Goal: Find specific page/section: Find specific page/section

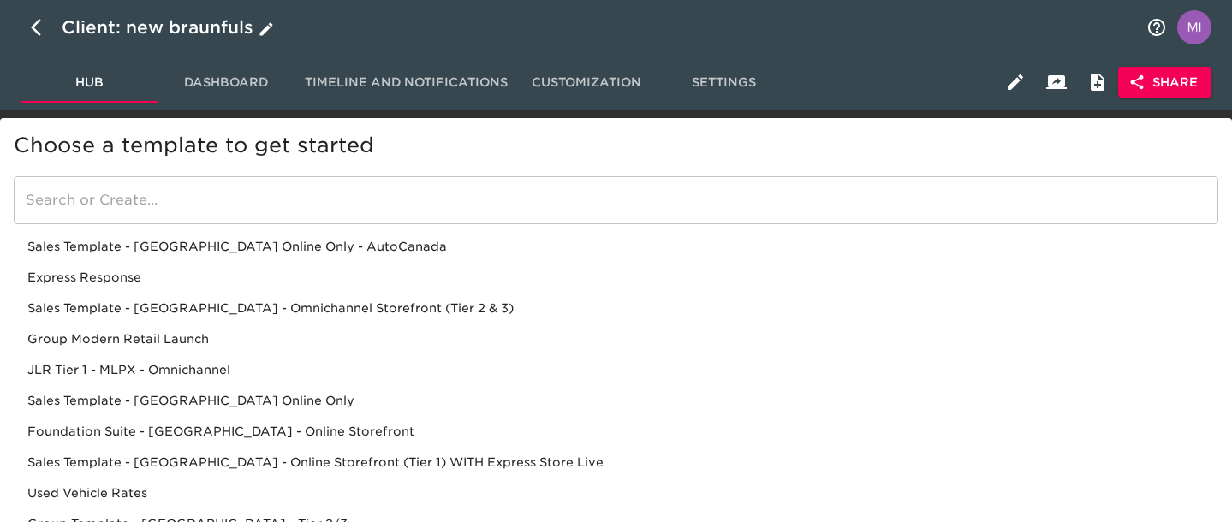
scroll to position [233, 0]
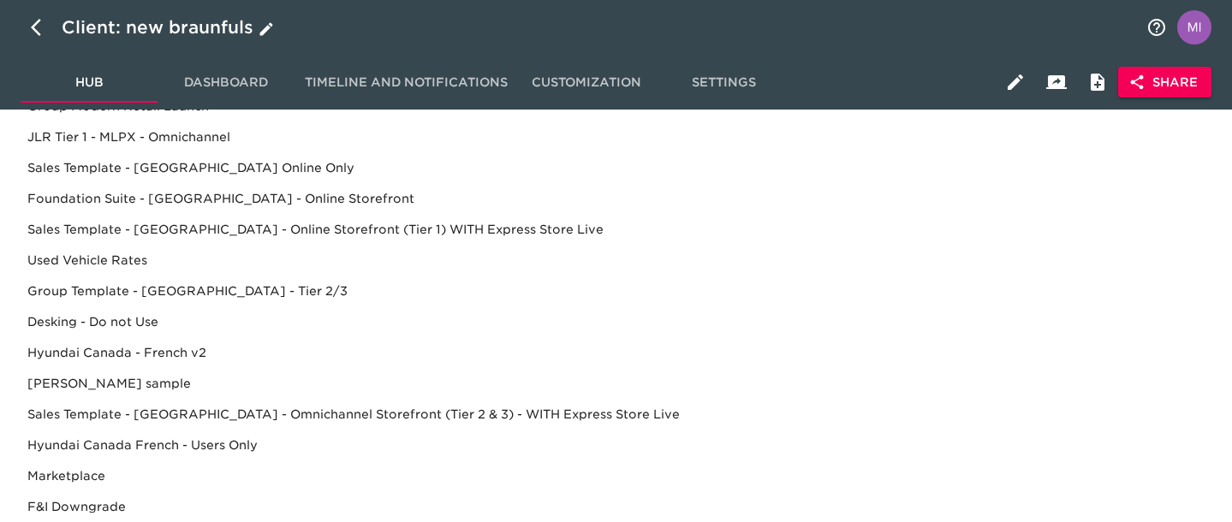
click at [40, 28] on icon "button" at bounding box center [41, 27] width 21 height 21
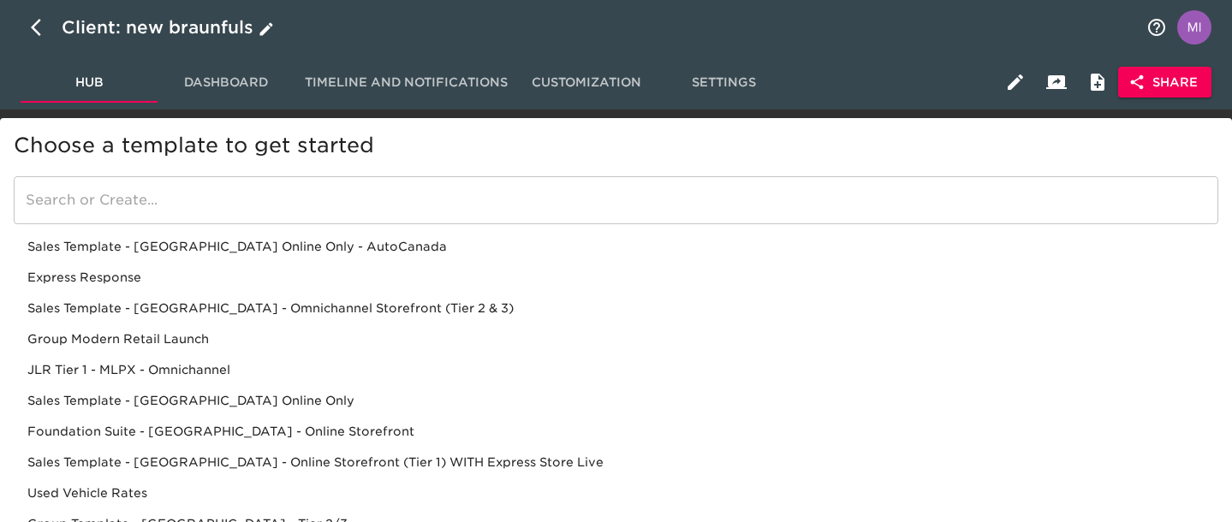
select select "10"
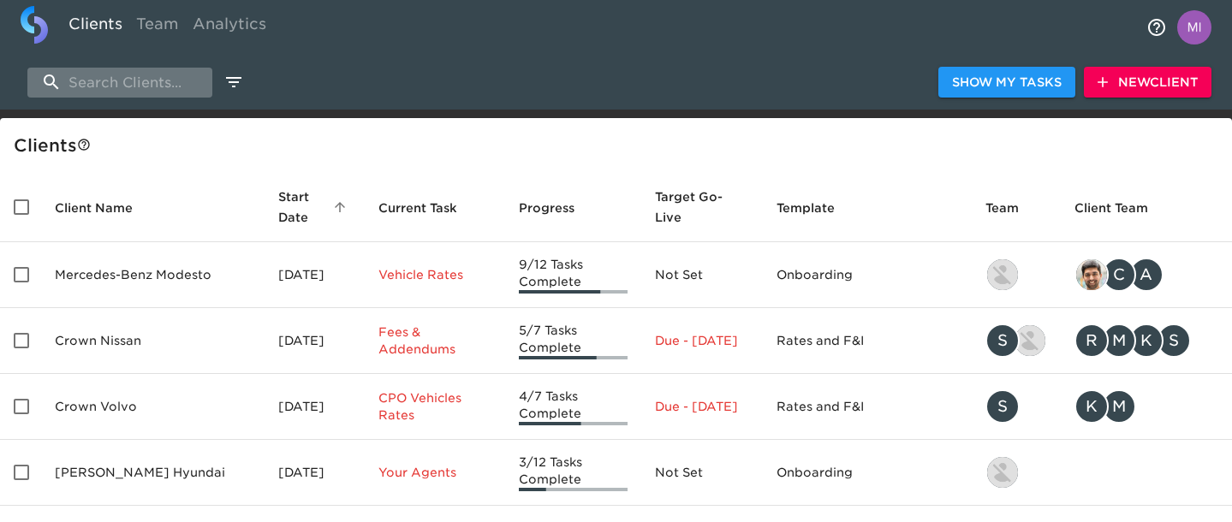
click at [187, 79] on input "search" at bounding box center [119, 83] width 185 height 30
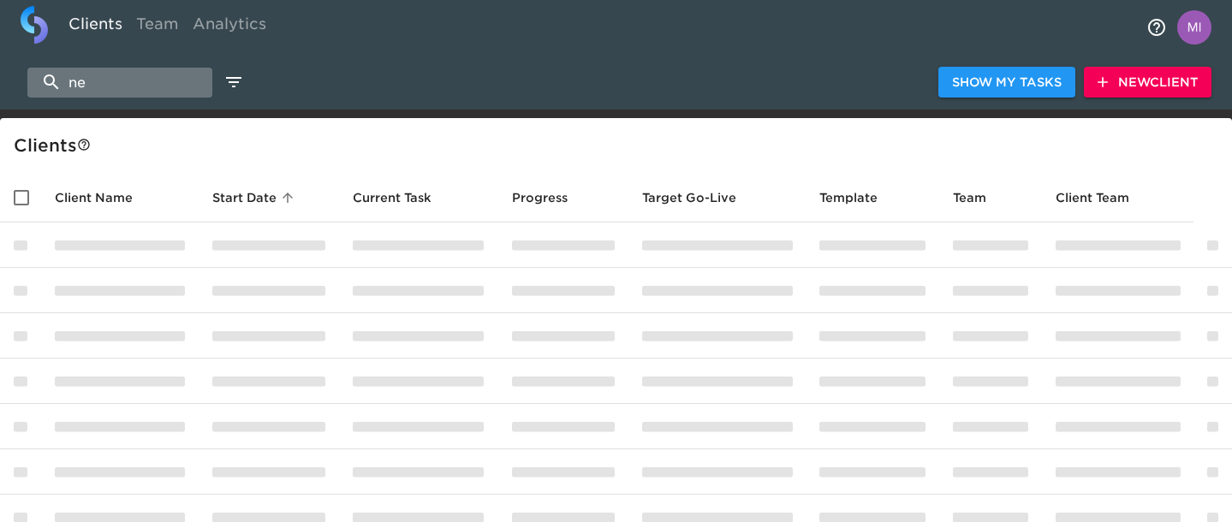
type input "n"
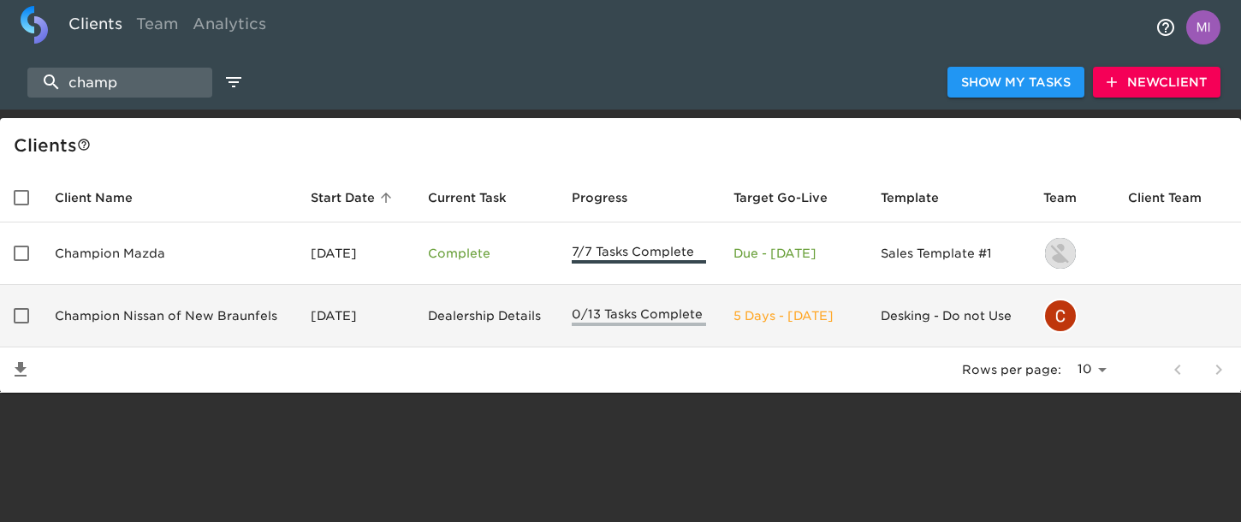
type input "champ"
click at [225, 318] on td "Champion Nissan of New Braunfels" at bounding box center [169, 316] width 256 height 62
